Goal: Find specific page/section: Find specific page/section

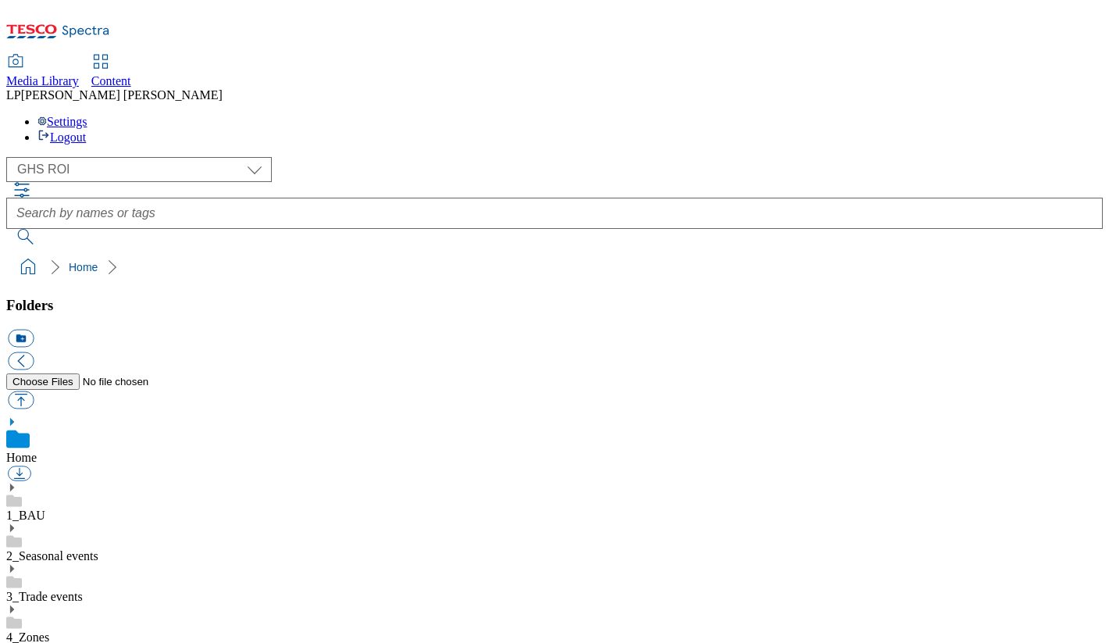
scroll to position [2, 0]
click at [112, 157] on select "Clubcard Marketing Demo Dotcom UK Emails GHS Marketing UK GHS Product UK GHS RO…" at bounding box center [139, 169] width 266 height 25
select select "flare-ghs-mktg"
click at [10, 157] on select "Clubcard Marketing Demo Dotcom UK Emails GHS Marketing UK GHS Product UK GHS RO…" at bounding box center [139, 169] width 266 height 25
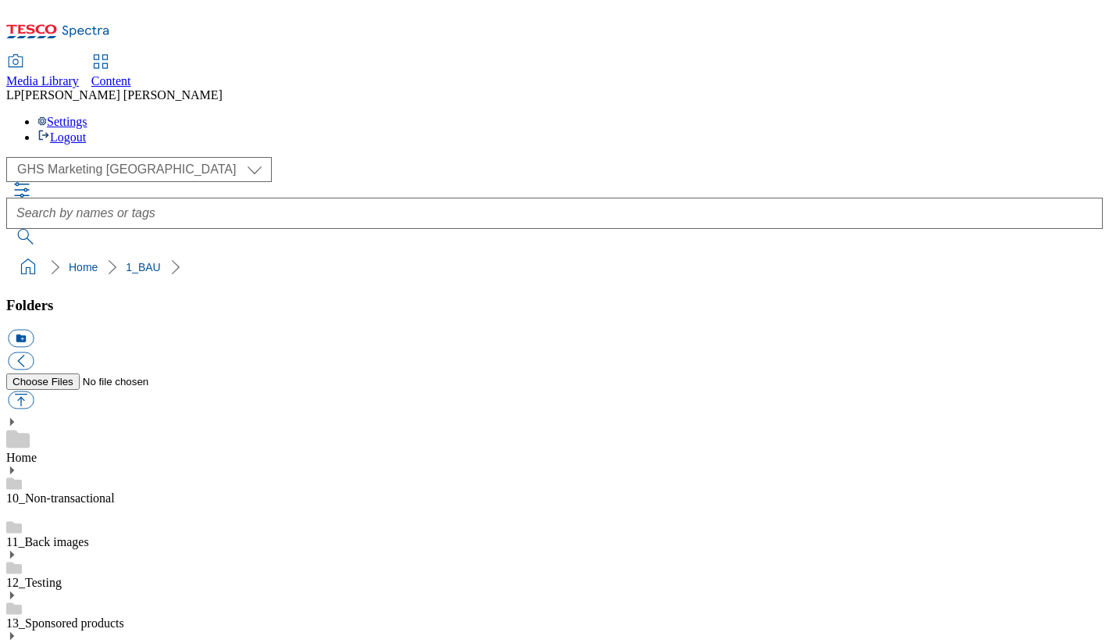
scroll to position [1127, 0]
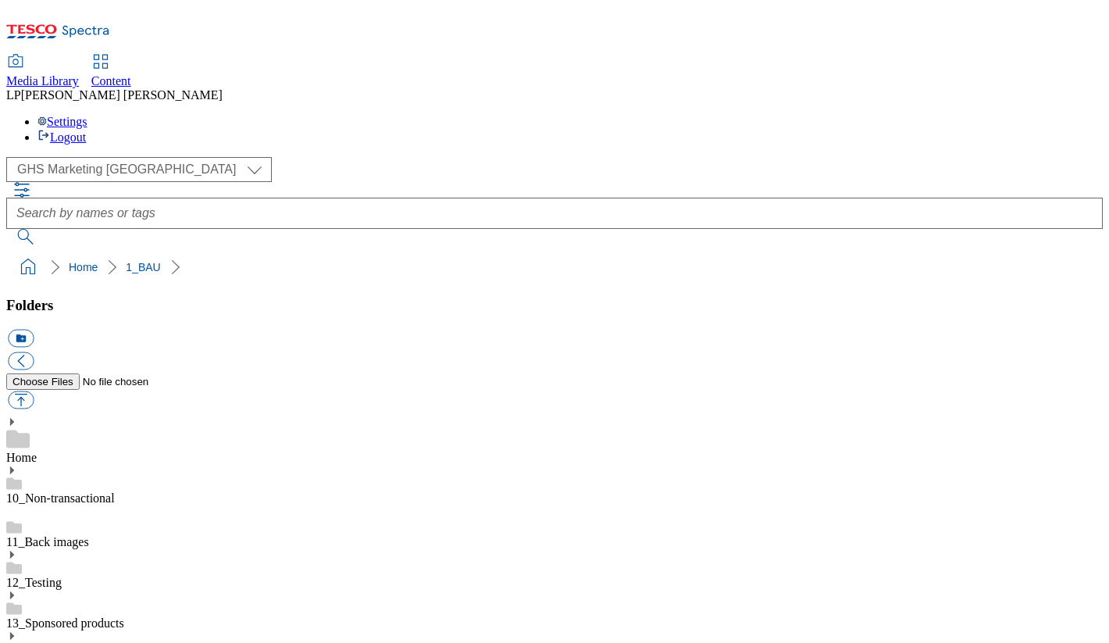
scroll to position [390, 0]
